Goal: Information Seeking & Learning: Check status

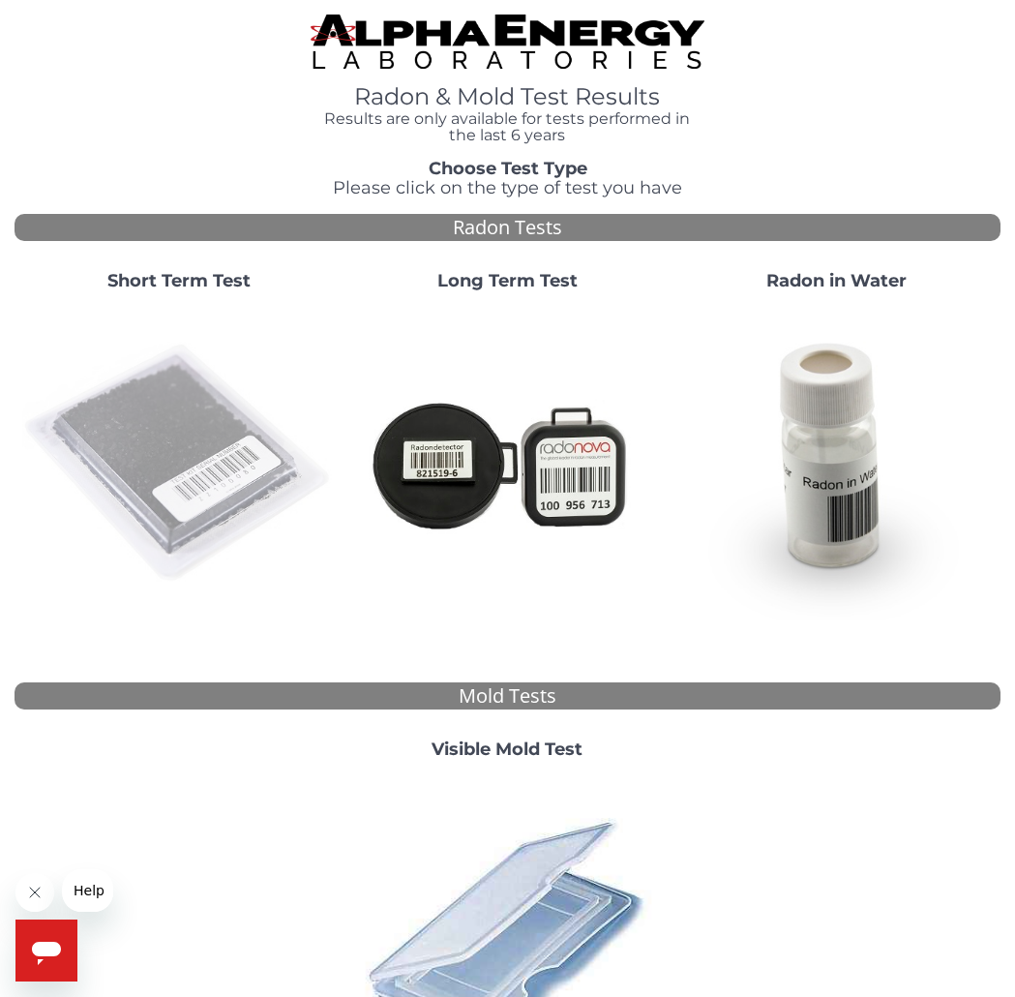
click at [201, 440] on img at bounding box center [179, 464] width 314 height 314
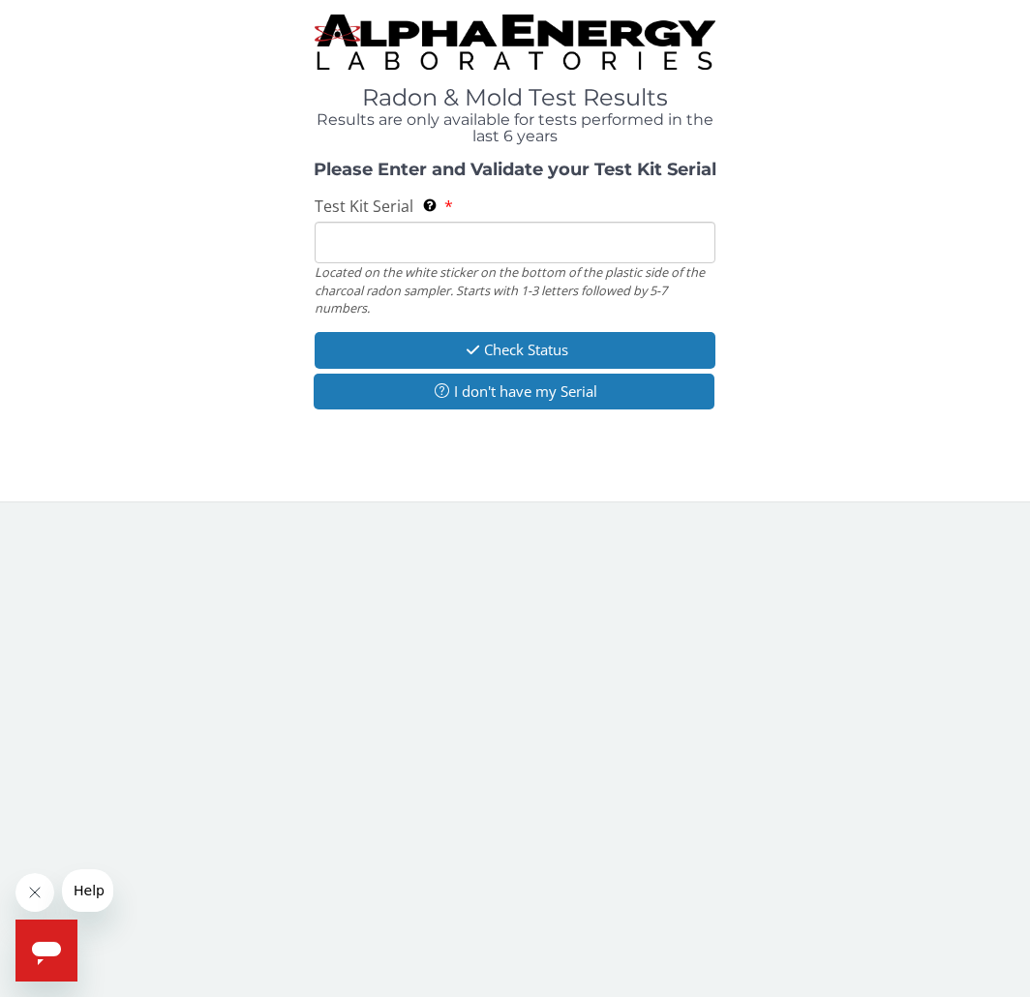
click at [407, 238] on input "Test Kit Serial Located on the white sticker on the bottom of the plastic side …" at bounding box center [515, 243] width 401 height 42
paste input "AA759094"
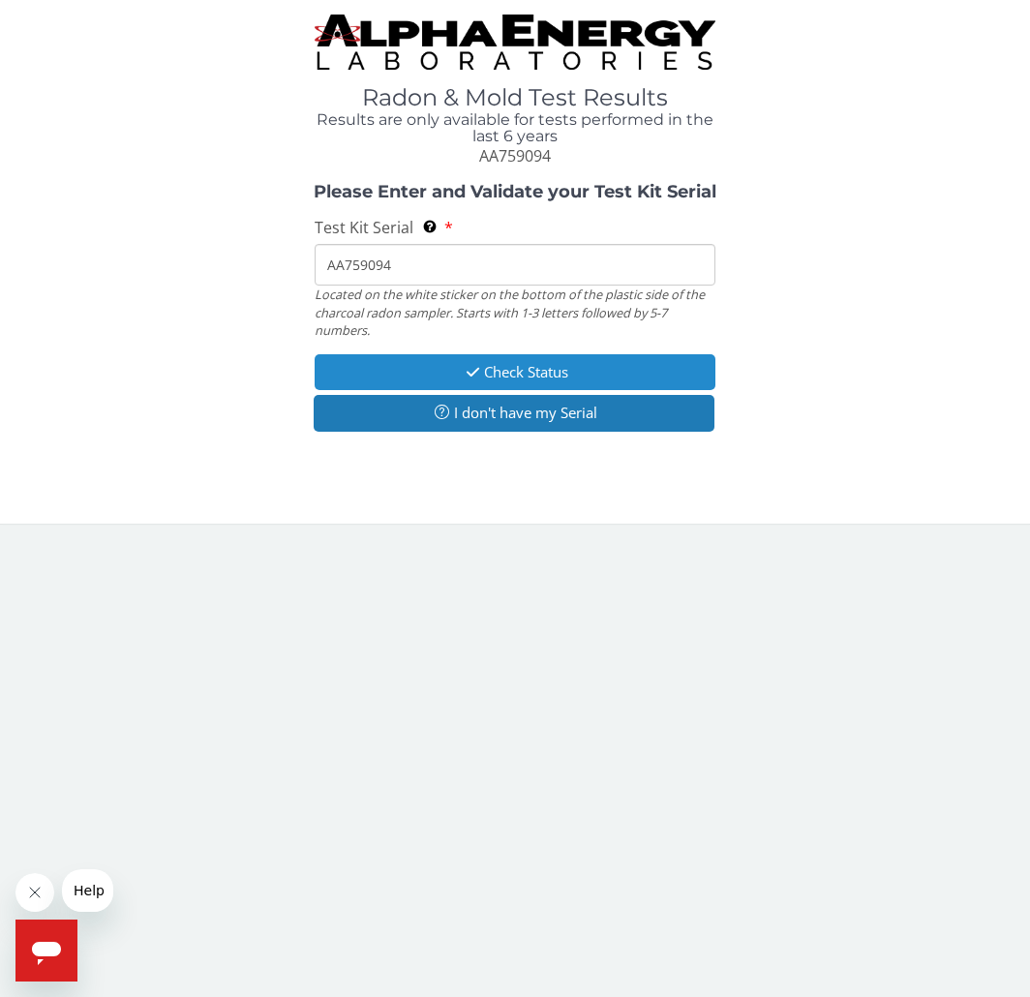
type input "AA759094"
click at [431, 367] on button "Check Status" at bounding box center [515, 372] width 401 height 36
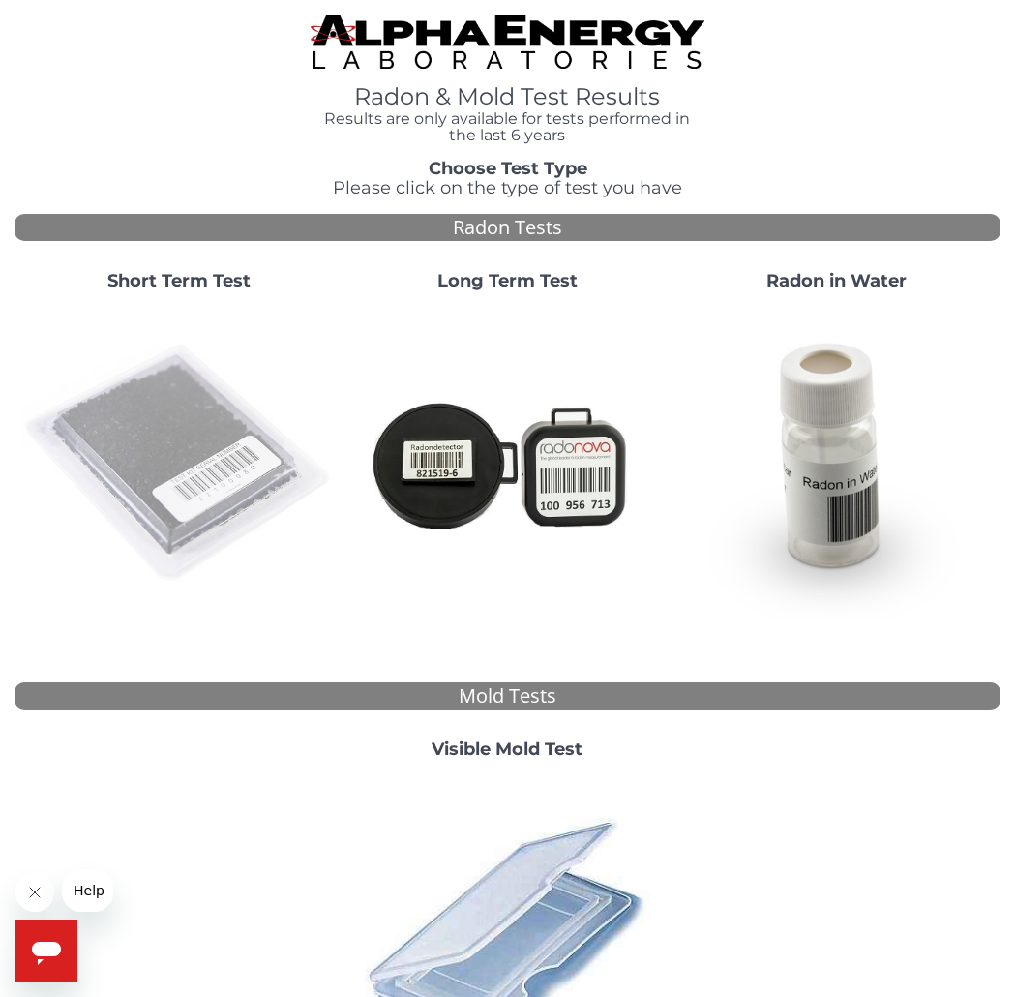
click at [240, 436] on img at bounding box center [179, 464] width 314 height 314
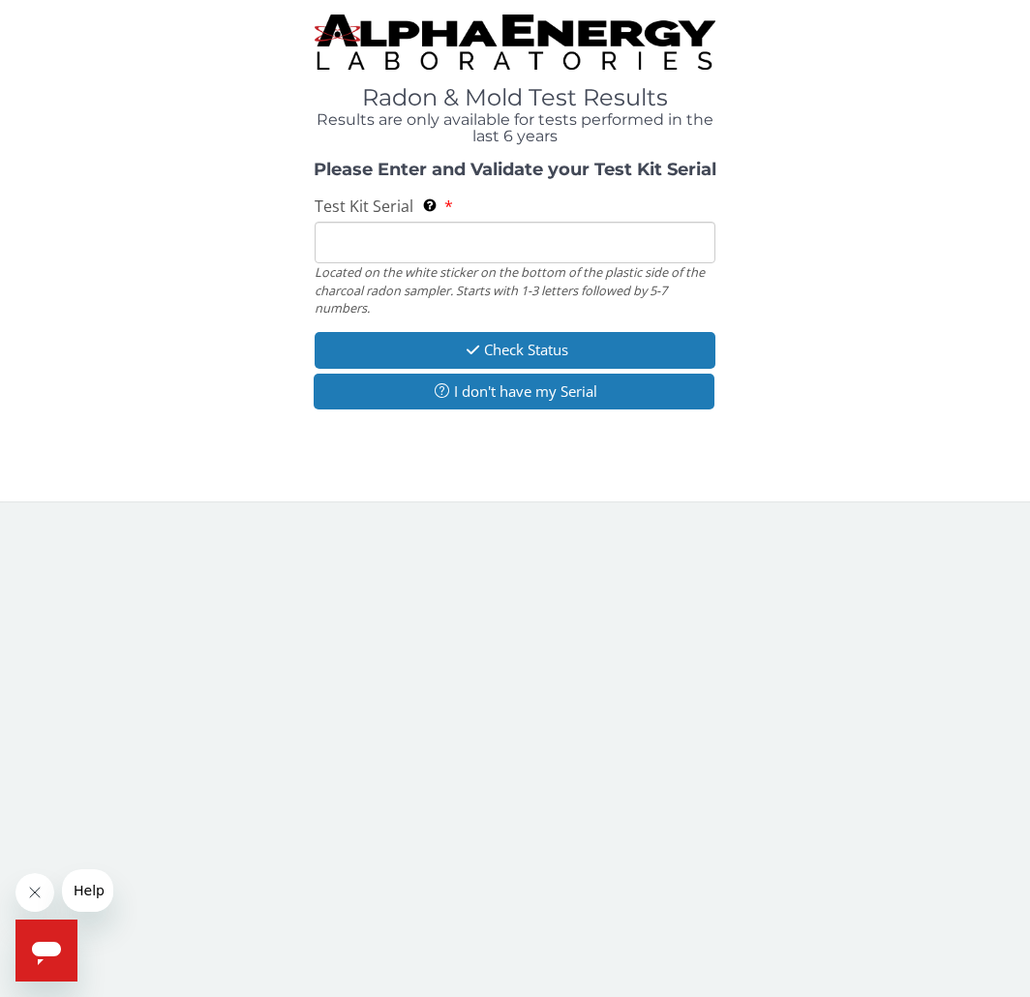
click at [417, 250] on input "Test Kit Serial Located on the white sticker on the bottom of the plastic side …" at bounding box center [515, 243] width 401 height 42
drag, startPoint x: 417, startPoint y: 250, endPoint x: 388, endPoint y: 247, distance: 29.2
click at [388, 247] on input "Test Kit Serial Located on the white sticker on the bottom of the plastic side …" at bounding box center [515, 243] width 401 height 42
type input "AA759094"
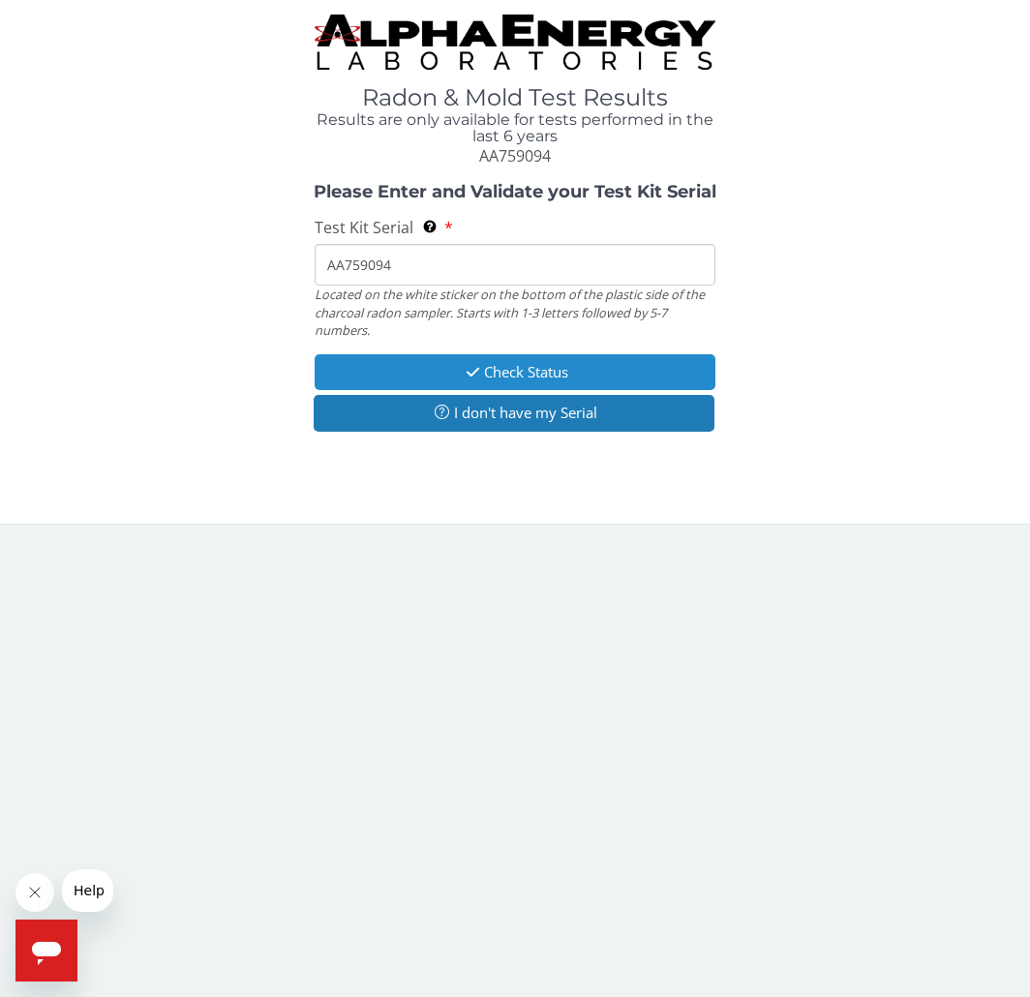
click at [477, 366] on icon "button" at bounding box center [473, 372] width 22 height 15
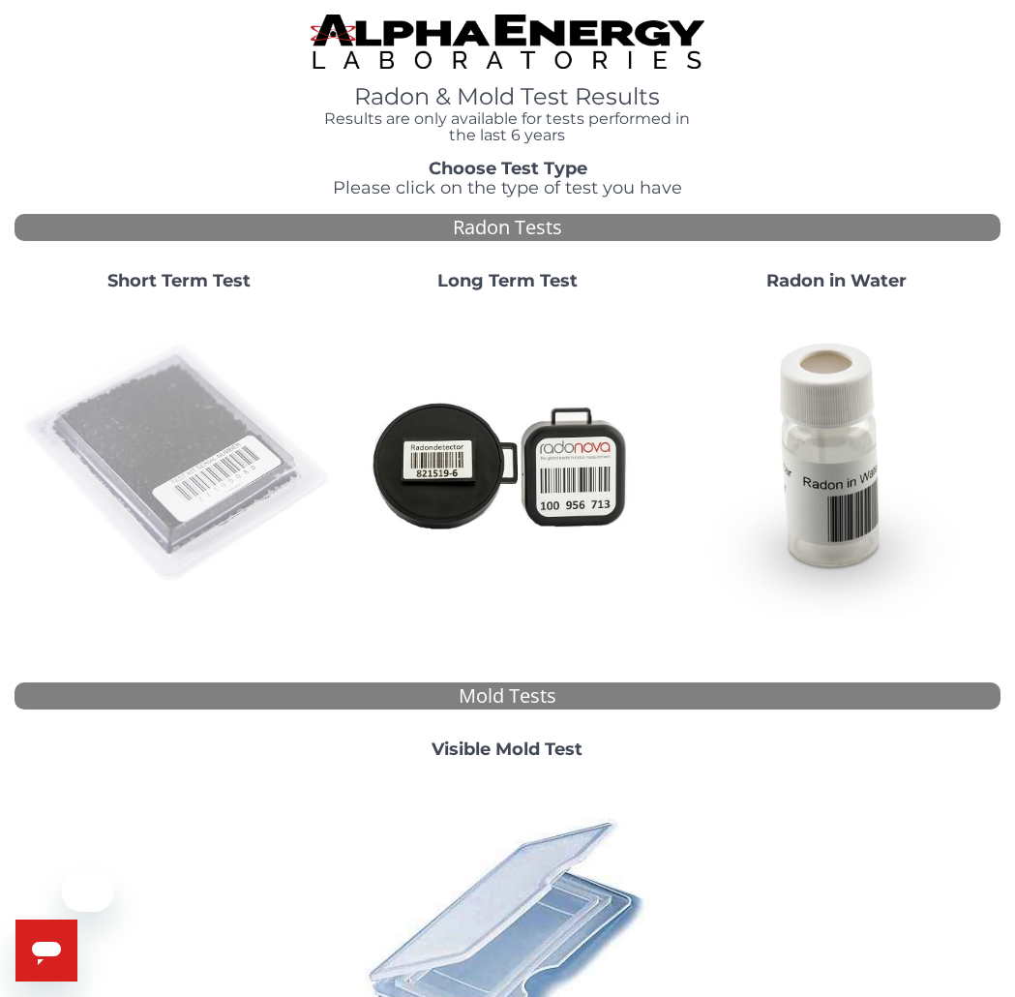
click at [201, 465] on img at bounding box center [179, 464] width 314 height 314
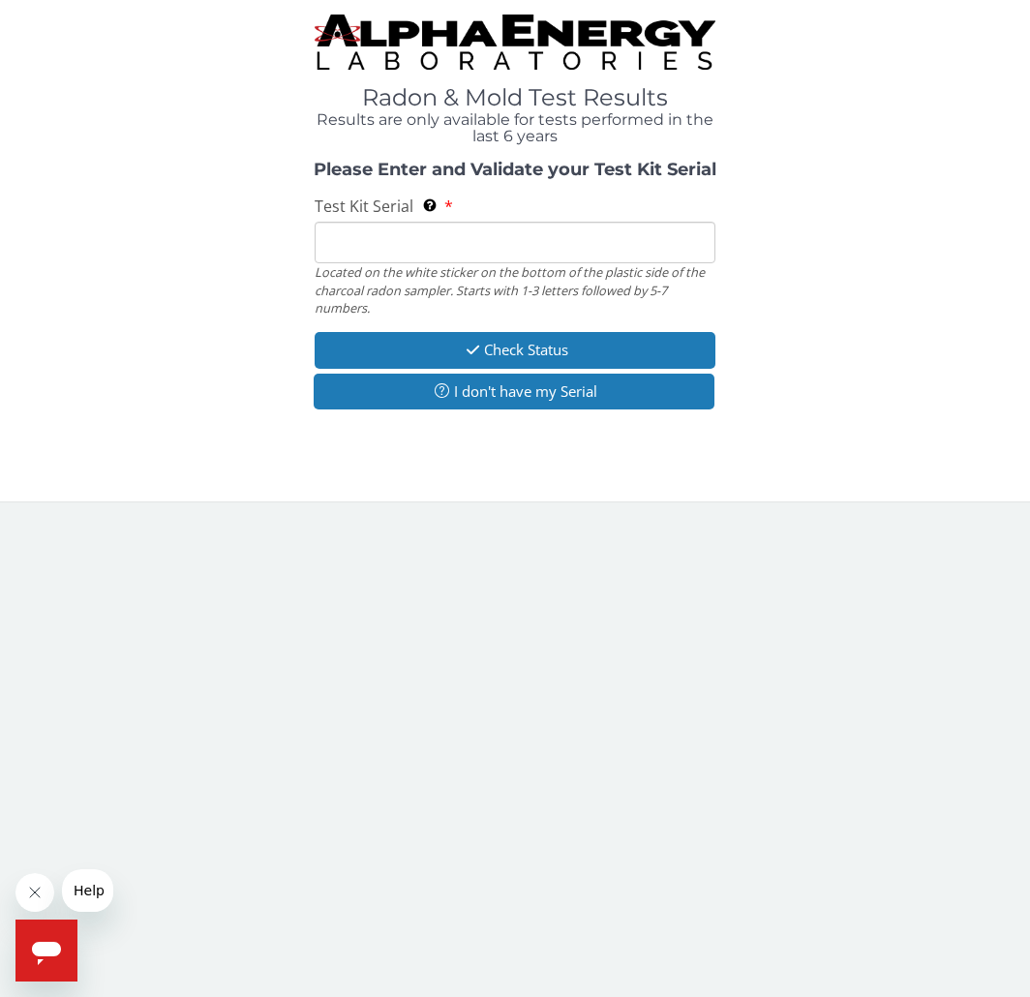
click at [465, 256] on input "Test Kit Serial Located on the white sticker on the bottom of the plastic side …" at bounding box center [515, 243] width 401 height 42
paste input "AA759100"
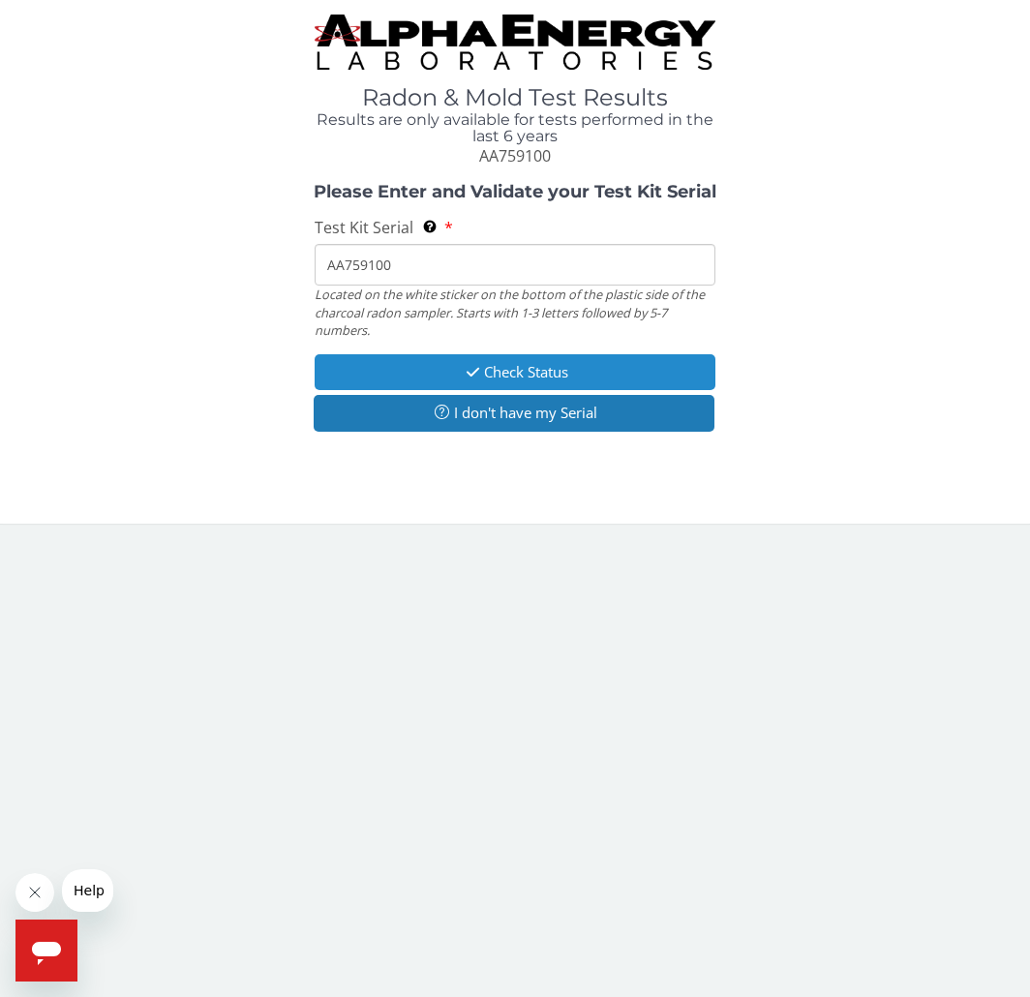
type input "AA759100"
click at [475, 367] on icon "button" at bounding box center [473, 372] width 22 height 15
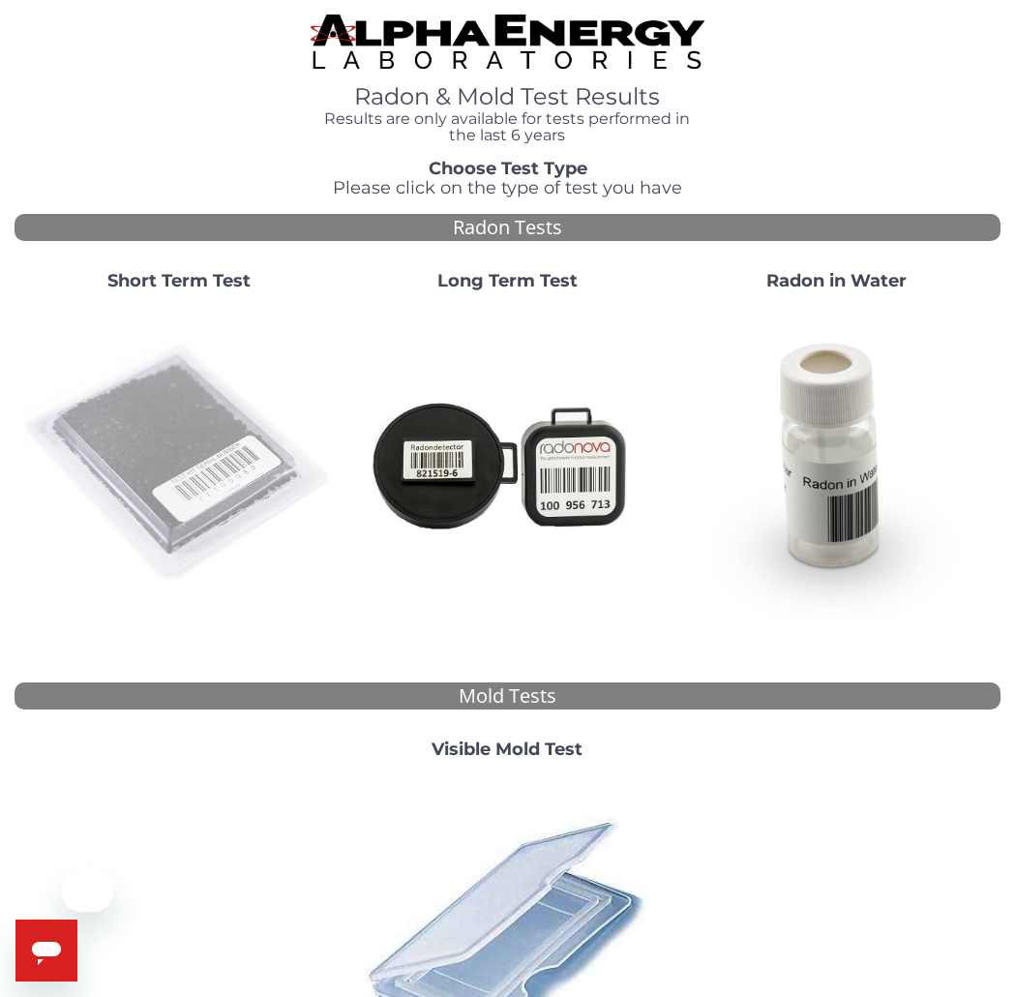
click at [230, 436] on img at bounding box center [179, 464] width 314 height 314
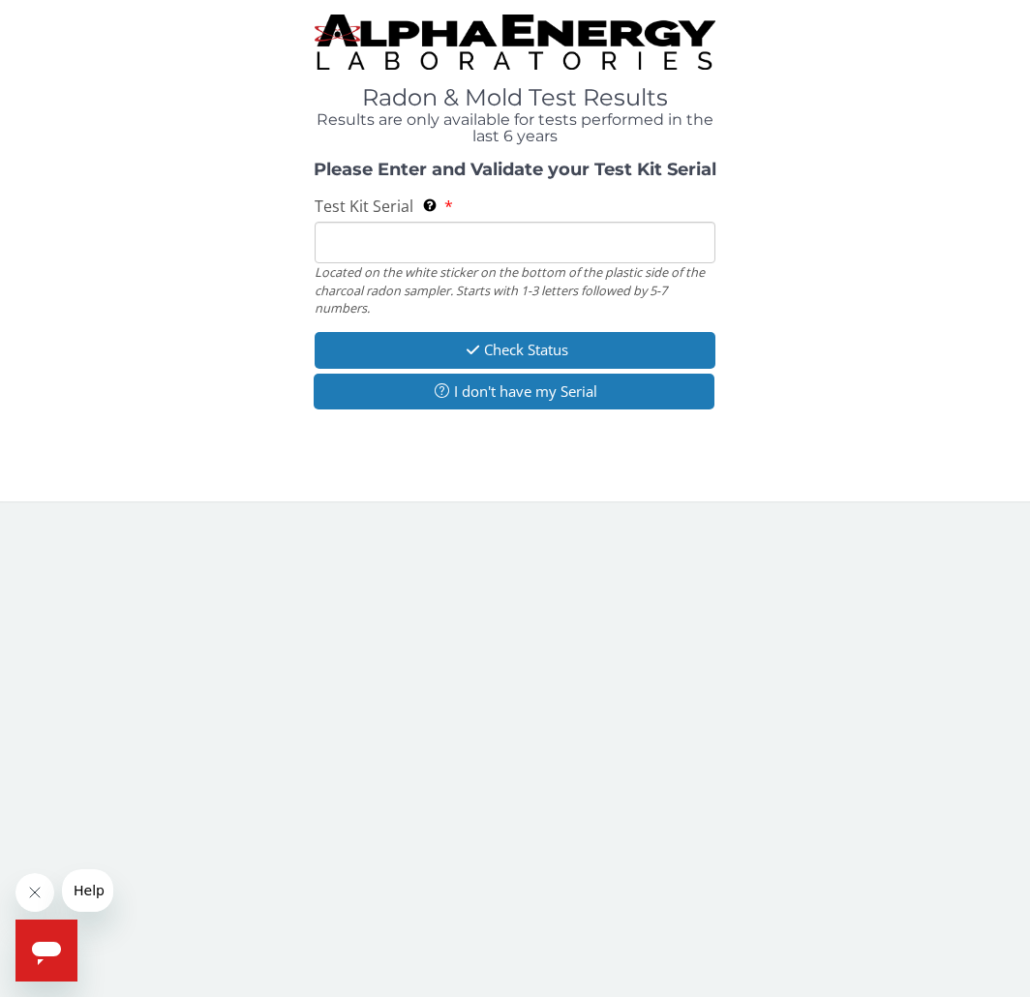
click at [375, 241] on input "Test Kit Serial Located on the white sticker on the bottom of the plastic side …" at bounding box center [515, 243] width 401 height 42
paste input "AA759092"
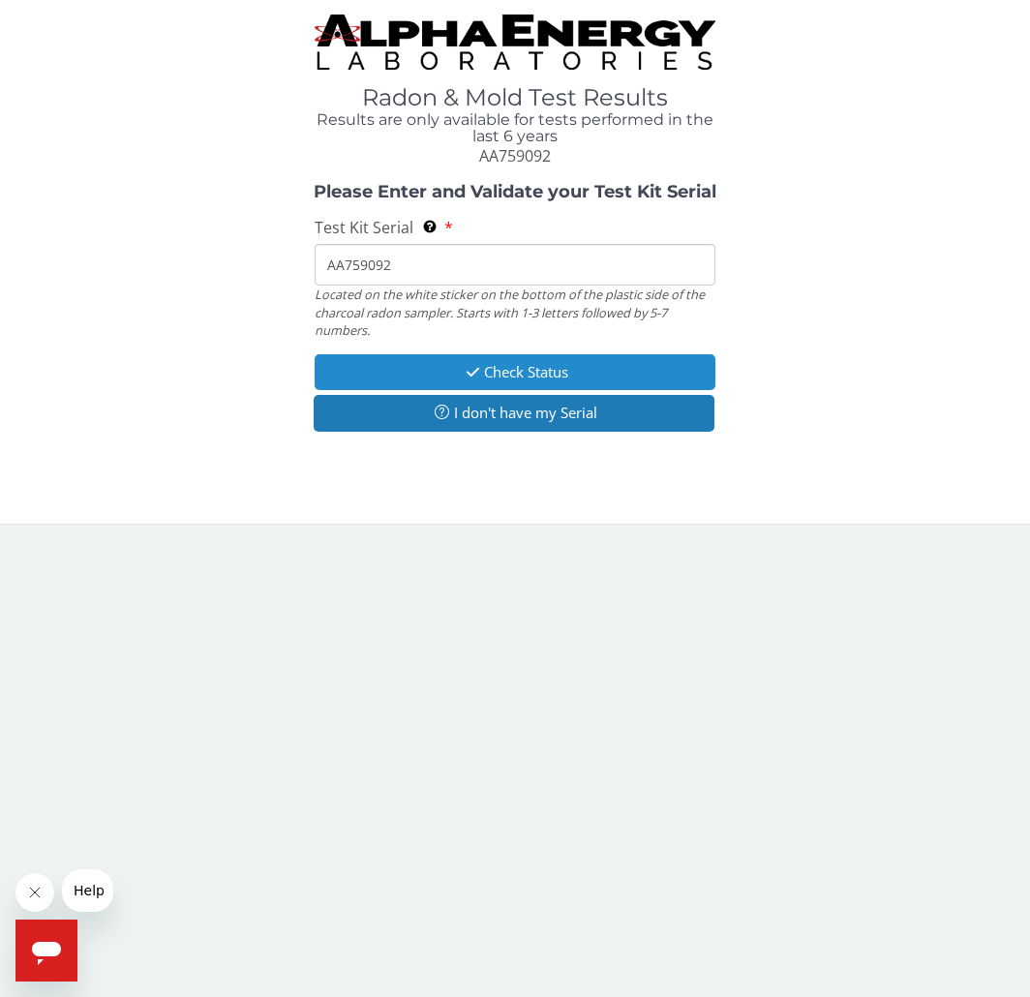
type input "AA759092"
click at [478, 371] on icon "button" at bounding box center [473, 372] width 22 height 15
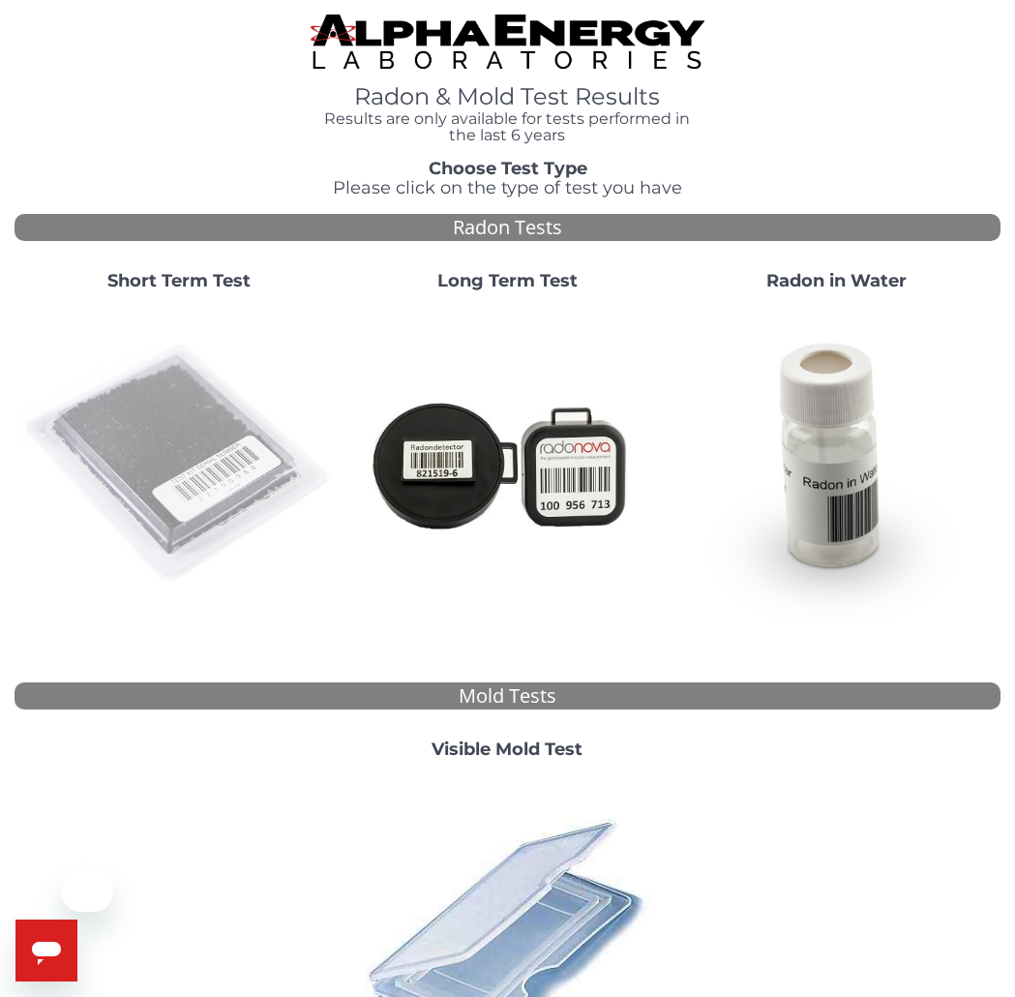
click at [207, 433] on img at bounding box center [179, 464] width 314 height 314
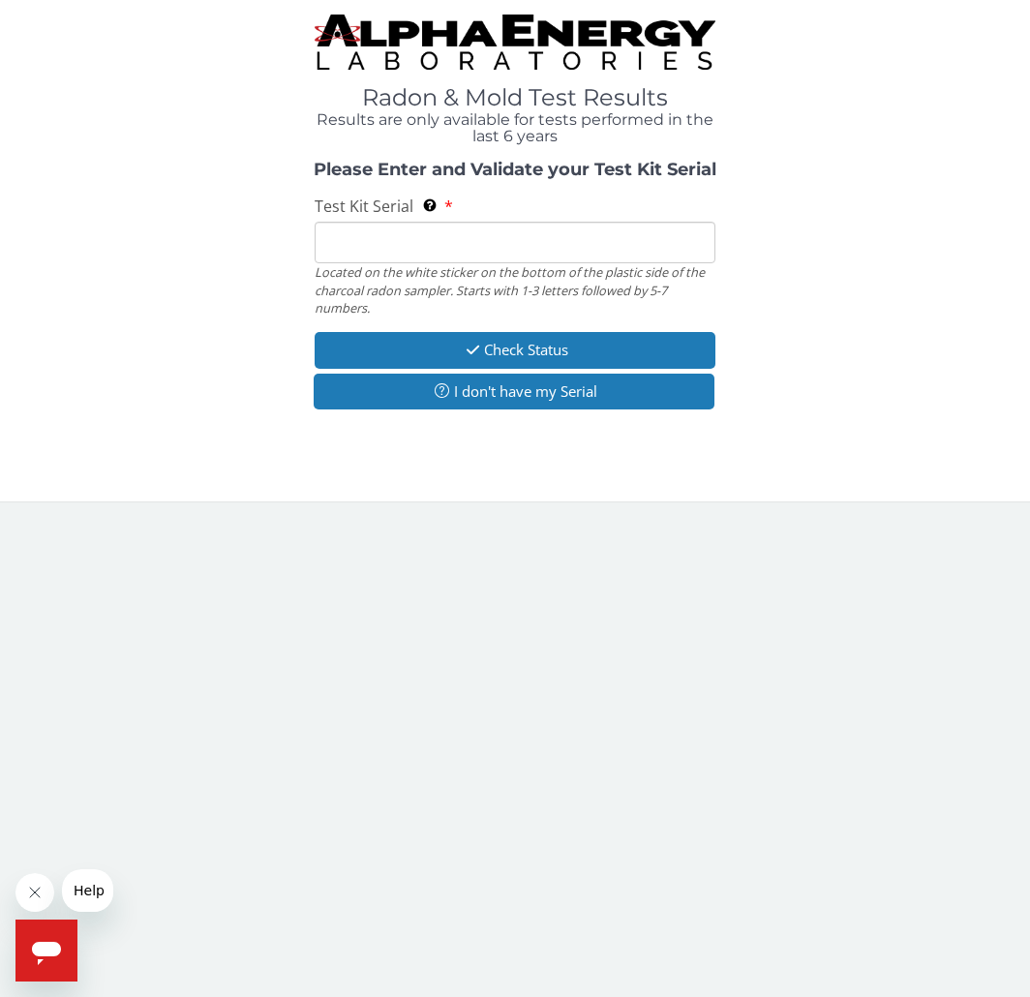
click at [389, 246] on input "Test Kit Serial Located on the white sticker on the bottom of the plastic side …" at bounding box center [515, 243] width 401 height 42
paste input "AA759098"
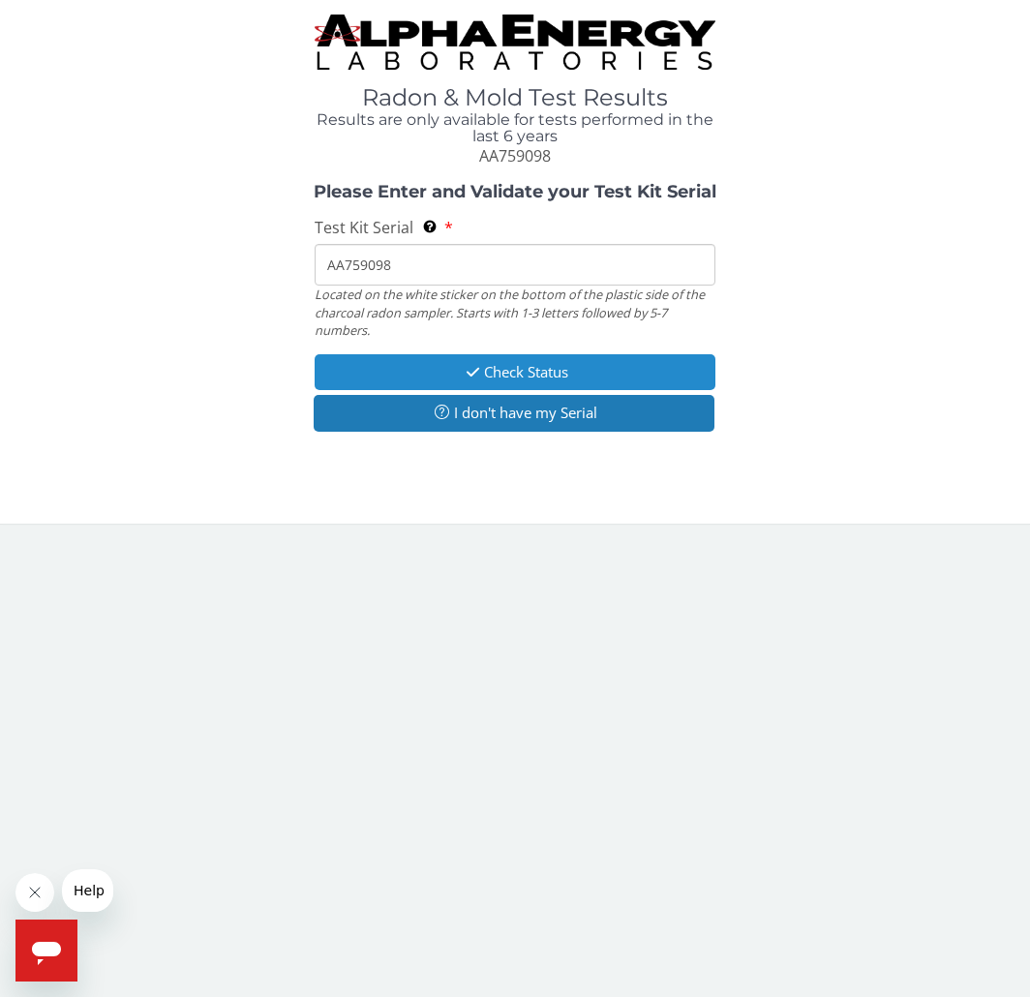
type input "AA759098"
click at [485, 368] on button "Check Status" at bounding box center [515, 372] width 401 height 36
